Goal: Navigation & Orientation: Find specific page/section

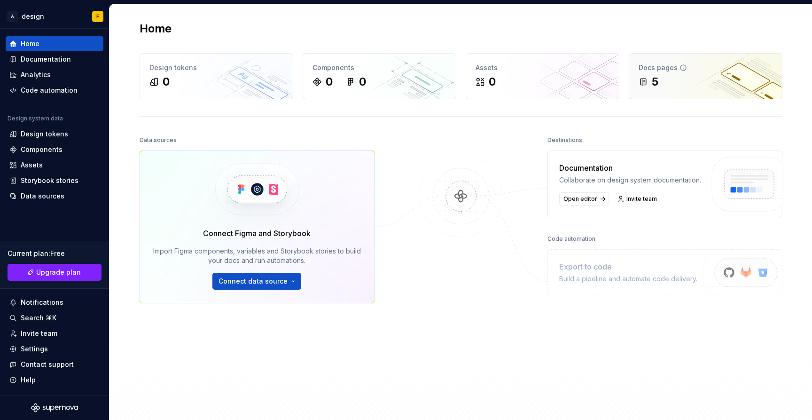
click at [691, 60] on div "Docs pages 5" at bounding box center [705, 76] width 153 height 45
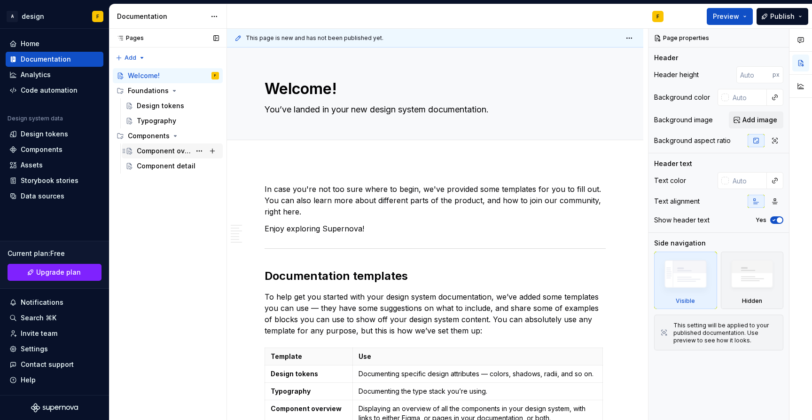
type textarea "*"
click at [42, 77] on div "Analytics" at bounding box center [36, 74] width 30 height 9
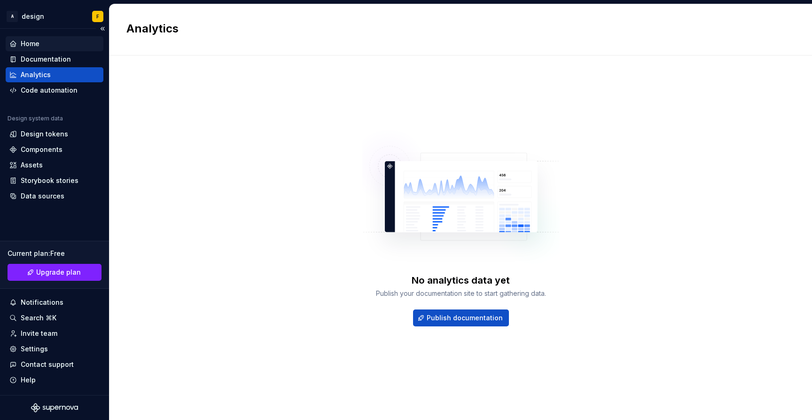
click at [39, 45] on div "Home" at bounding box center [30, 43] width 19 height 9
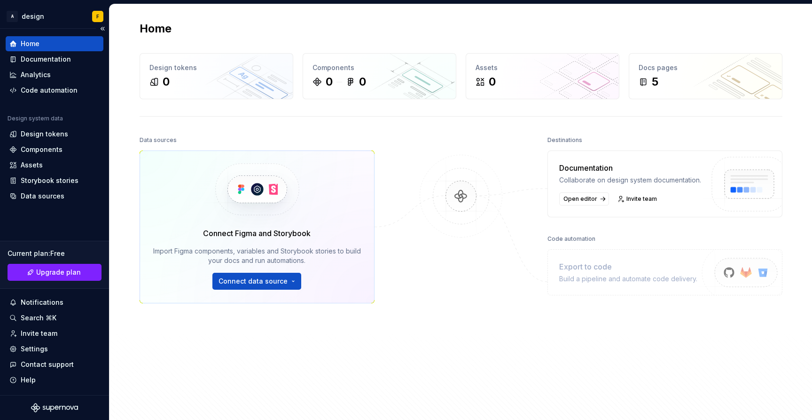
click at [28, 43] on div "Home" at bounding box center [30, 43] width 19 height 9
click at [22, 77] on div "Analytics" at bounding box center [36, 74] width 30 height 9
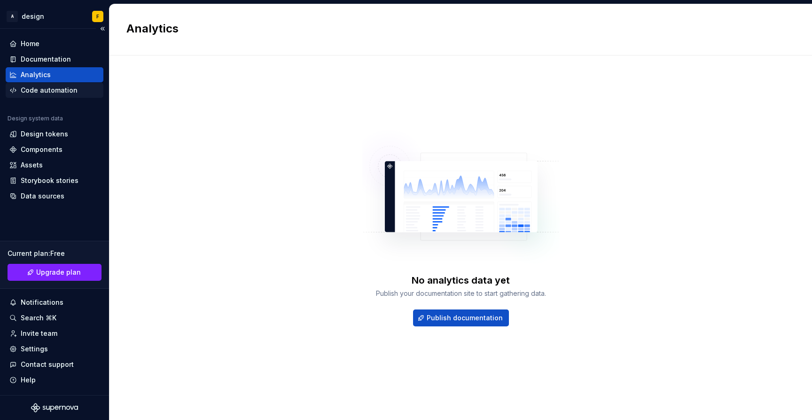
click at [22, 86] on div "Code automation" at bounding box center [49, 90] width 57 height 9
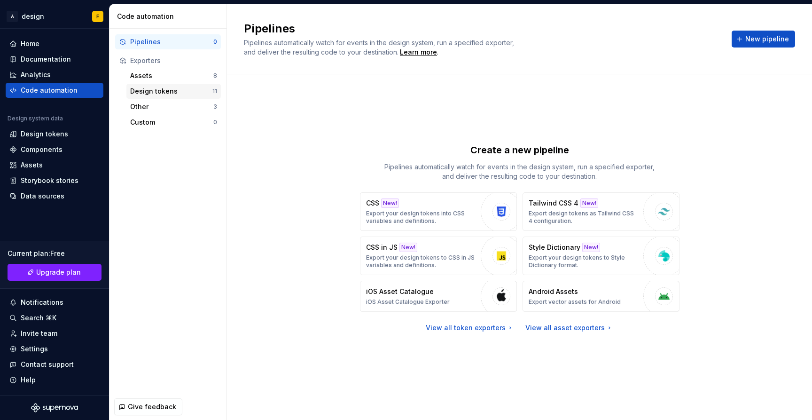
click at [133, 91] on div "Design tokens" at bounding box center [171, 90] width 82 height 9
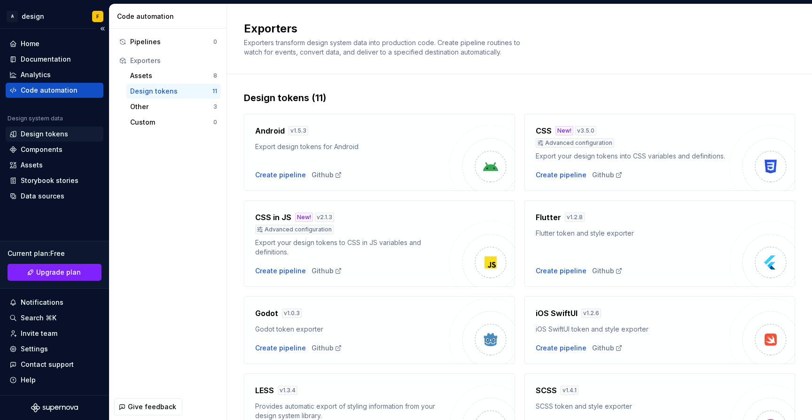
click at [38, 128] on div "Design tokens" at bounding box center [55, 133] width 98 height 15
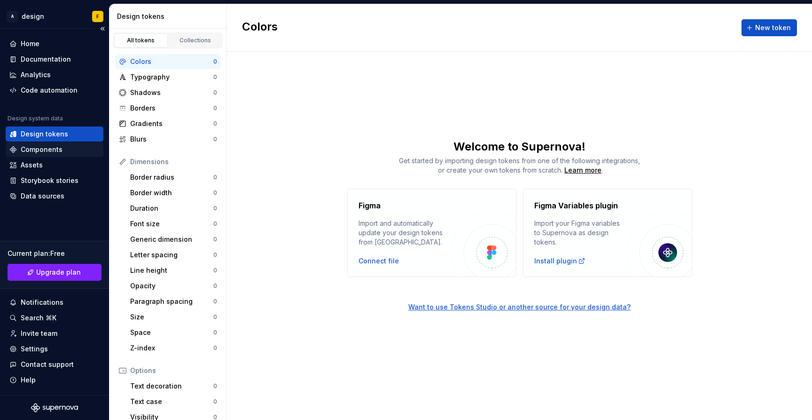
click at [38, 148] on div "Components" at bounding box center [42, 149] width 42 height 9
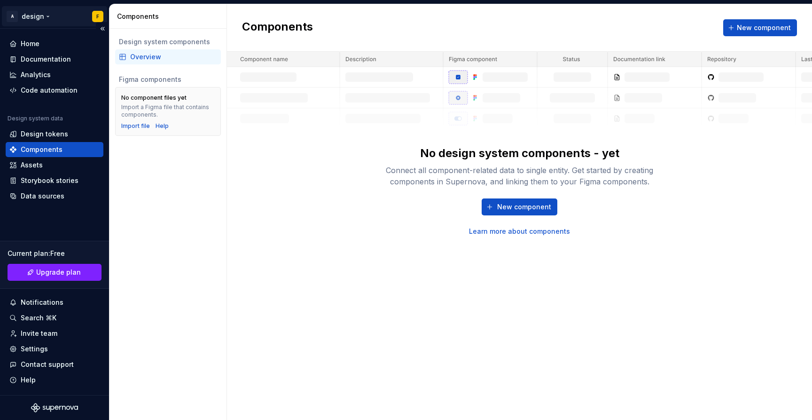
click at [39, 16] on html "A design F Home Documentation Analytics Code automation Design system data Desi…" at bounding box center [406, 210] width 812 height 420
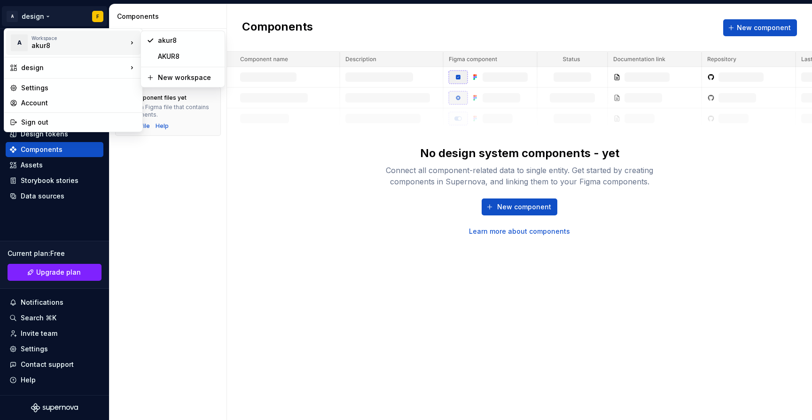
click at [40, 41] on div "akur8" at bounding box center [71, 45] width 80 height 9
click at [174, 54] on div "AKUR8" at bounding box center [188, 56] width 61 height 9
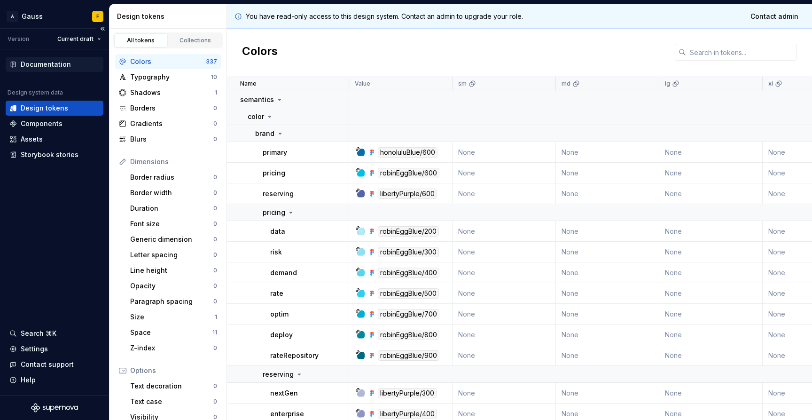
click at [44, 62] on div "Documentation" at bounding box center [46, 64] width 50 height 9
click at [62, 121] on div "Components" at bounding box center [54, 123] width 90 height 9
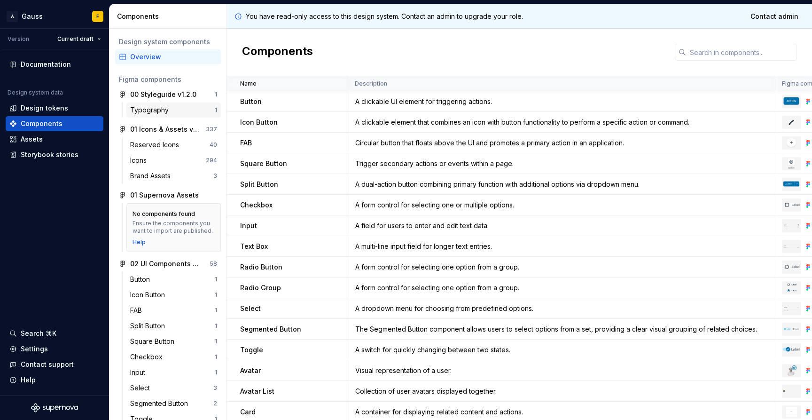
click at [168, 108] on div "Typography" at bounding box center [151, 109] width 42 height 9
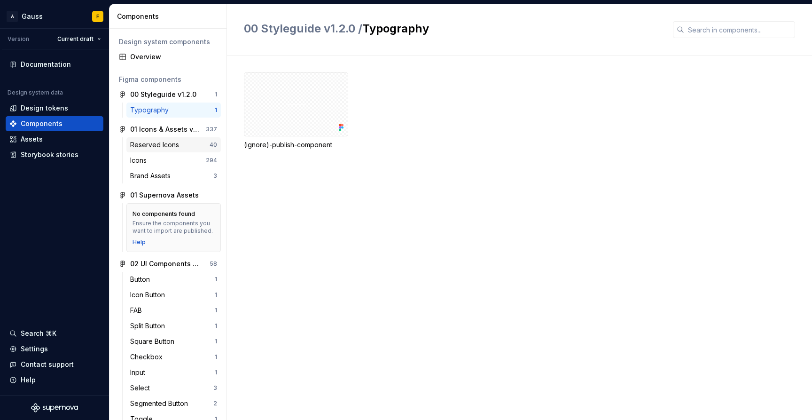
click at [164, 147] on div "Reserved Icons" at bounding box center [156, 144] width 53 height 9
